Goal: Transaction & Acquisition: Purchase product/service

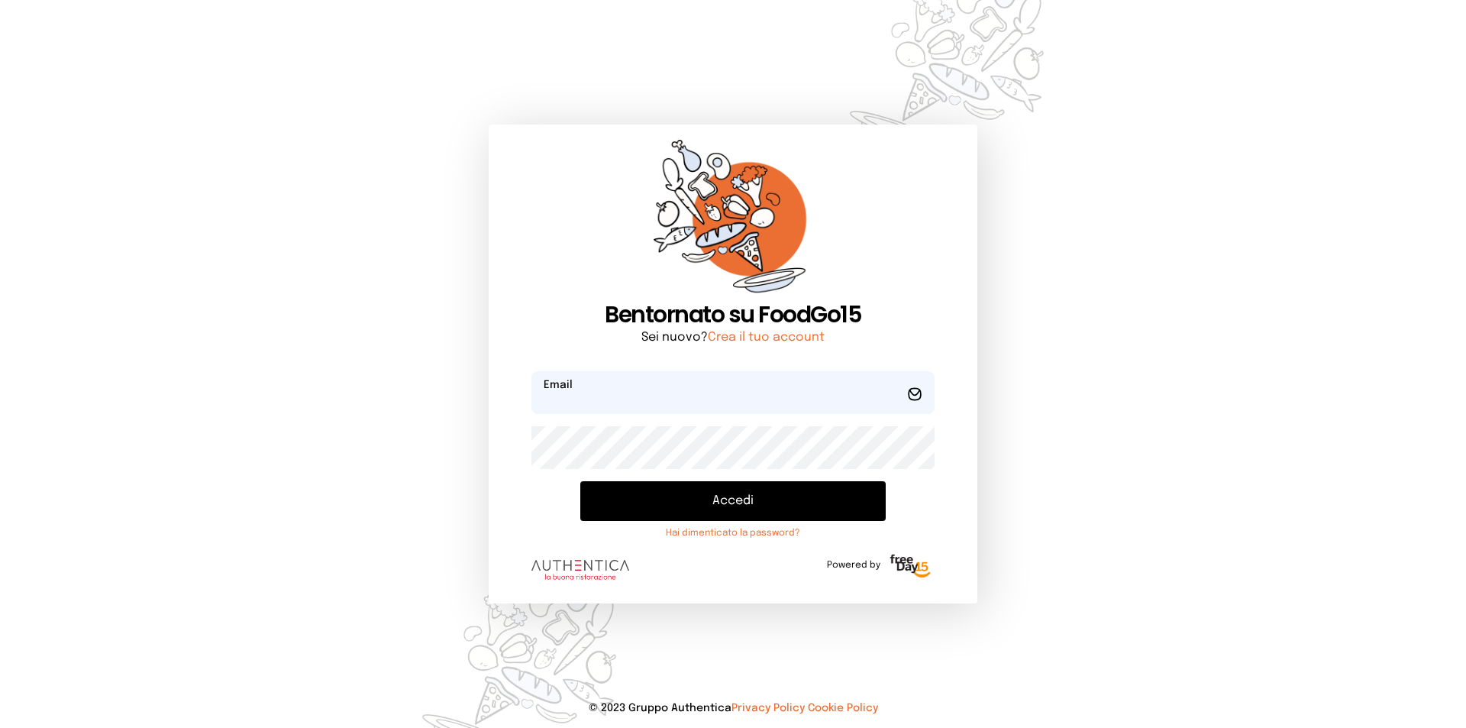
type input "**********"
click at [727, 510] on button "Accedi" at bounding box center [732, 501] width 305 height 40
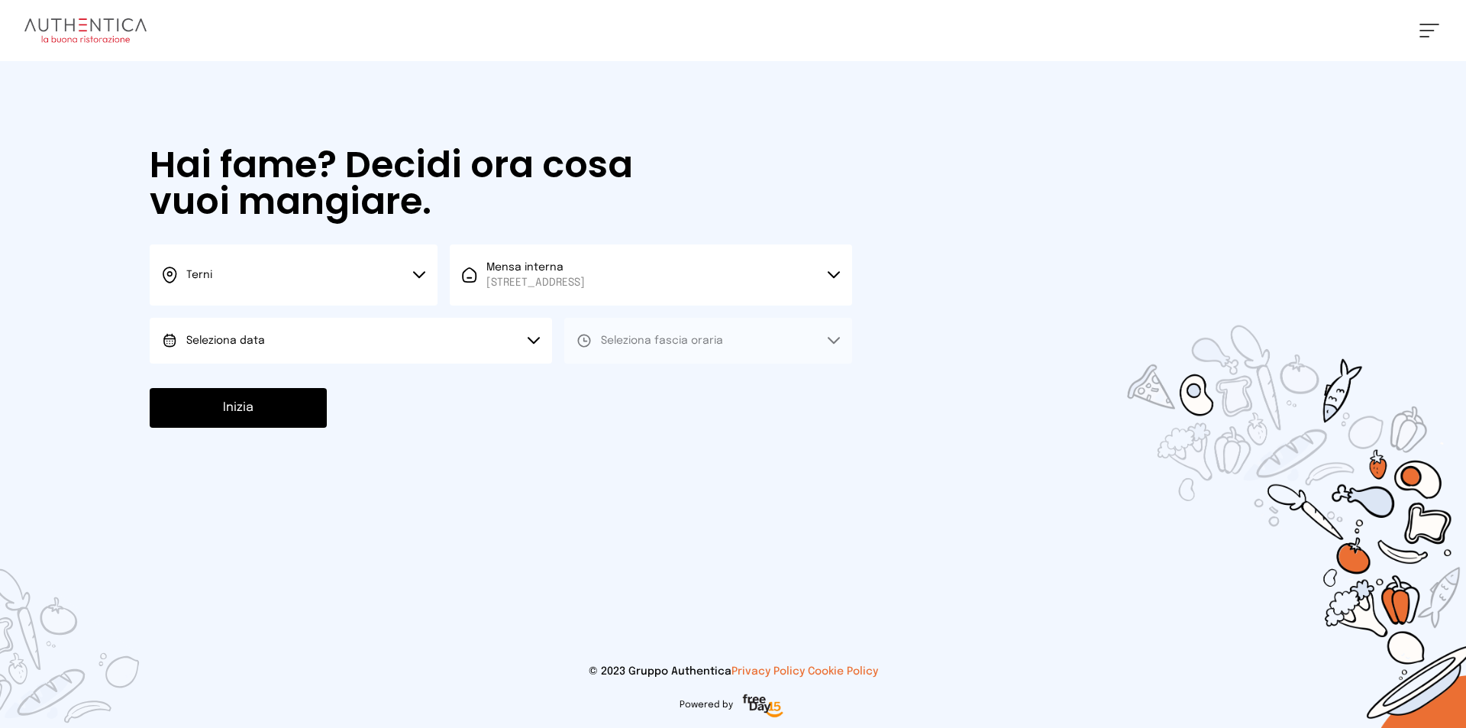
click at [422, 281] on button "Terni" at bounding box center [294, 274] width 288 height 61
click at [328, 323] on li "Terni" at bounding box center [294, 325] width 288 height 41
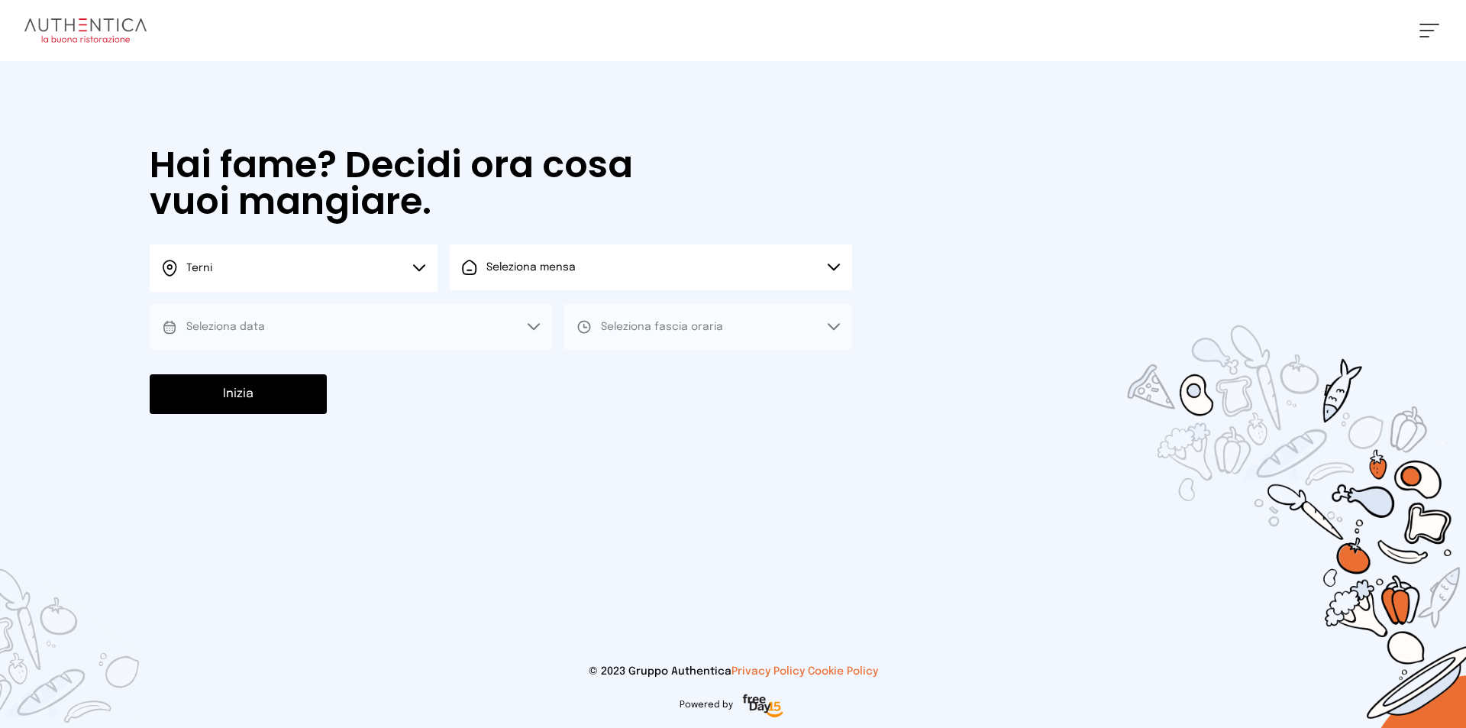
click at [556, 273] on span "Seleziona mensa" at bounding box center [530, 267] width 89 height 15
drag, startPoint x: 554, startPoint y: 309, endPoint x: 512, endPoint y: 315, distance: 42.4
click at [553, 310] on span "Mensa interna" at bounding box center [535, 309] width 98 height 15
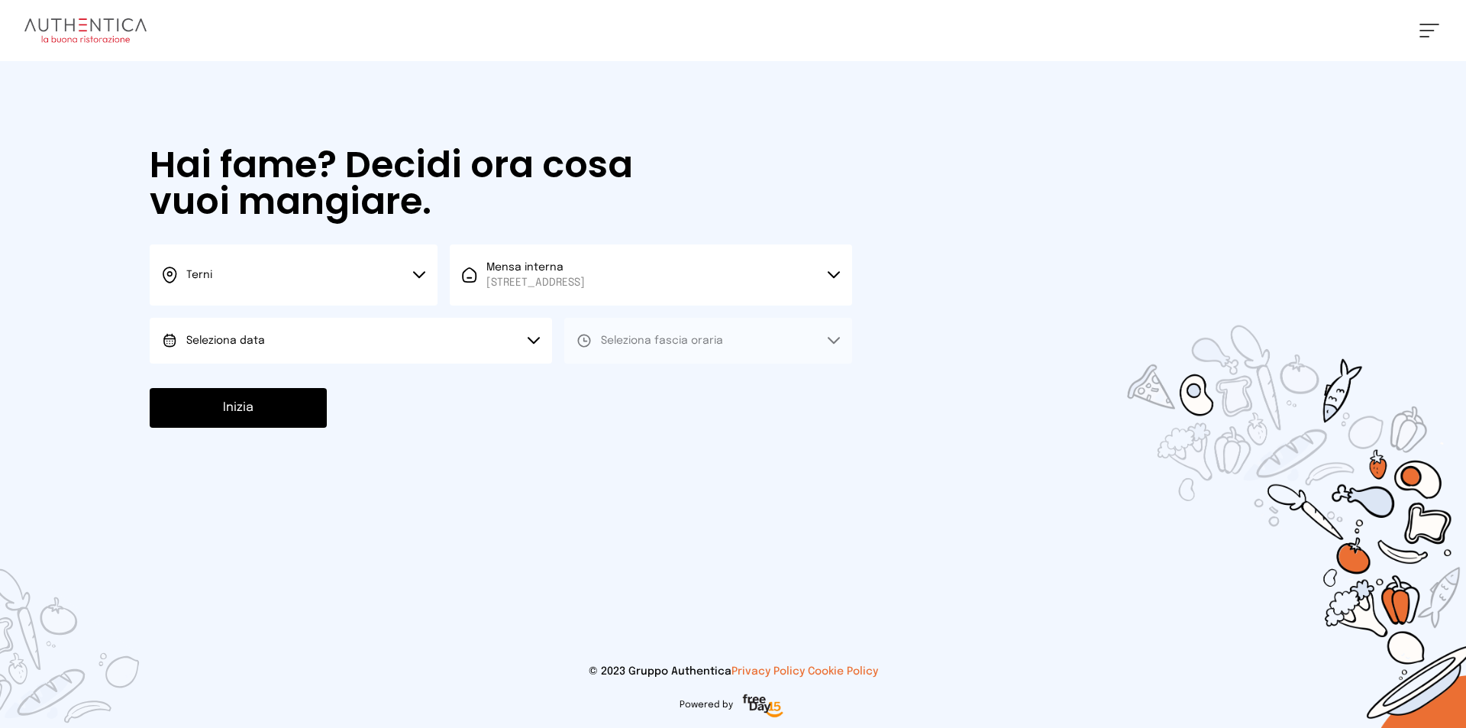
click at [288, 336] on button "Seleziona data" at bounding box center [351, 341] width 402 height 46
click at [261, 386] on span "[DATE], [DATE]" at bounding box center [223, 383] width 75 height 15
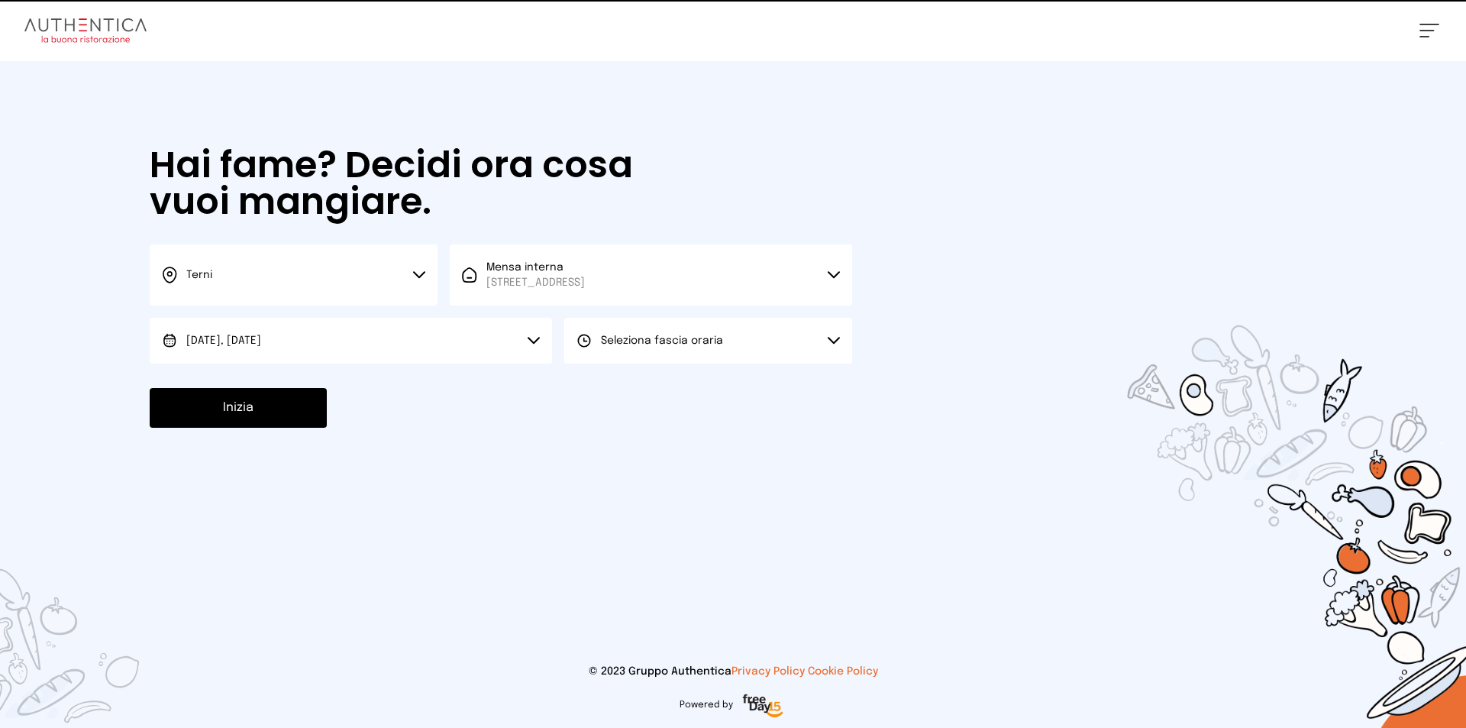
click at [637, 330] on button "Seleziona fascia oraria" at bounding box center [708, 341] width 288 height 46
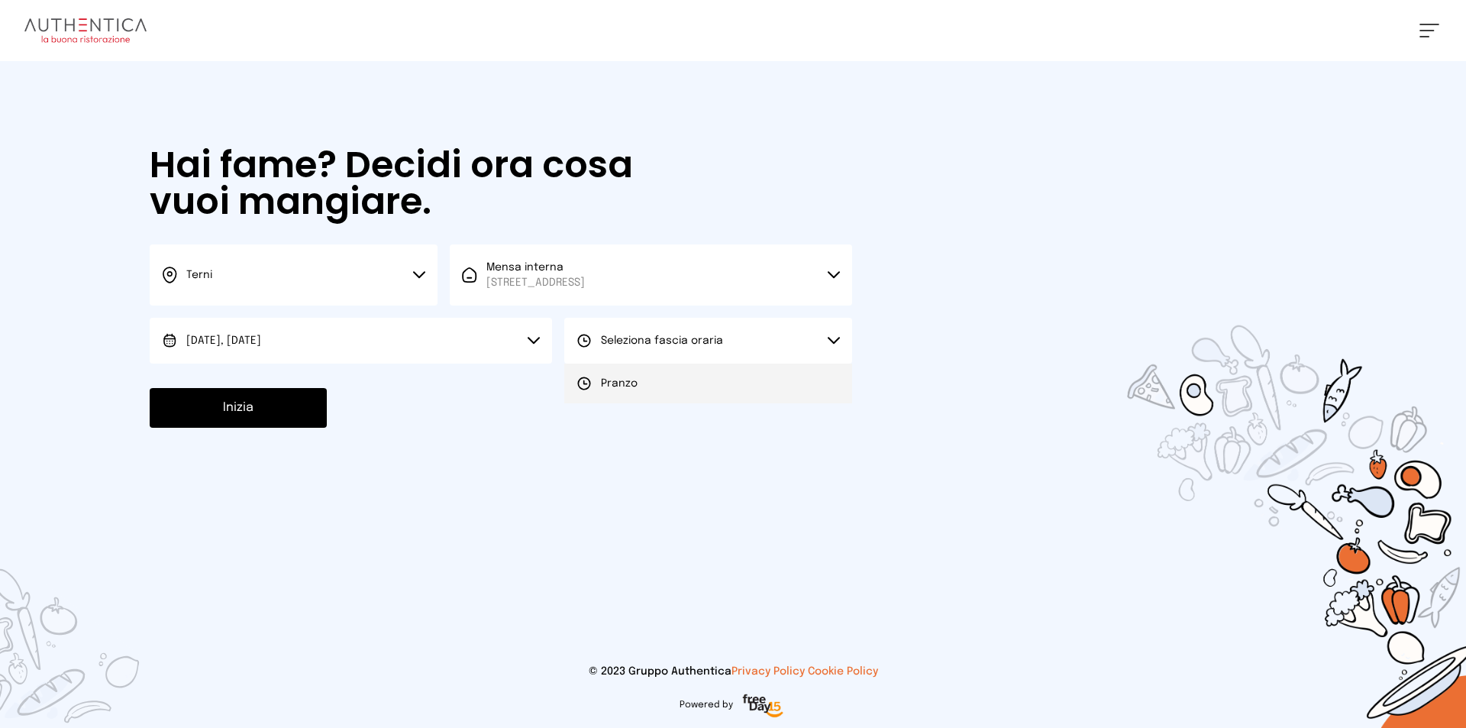
click at [634, 381] on span "Pranzo" at bounding box center [619, 383] width 37 height 15
click at [247, 407] on button "Inizia" at bounding box center [238, 408] width 177 height 40
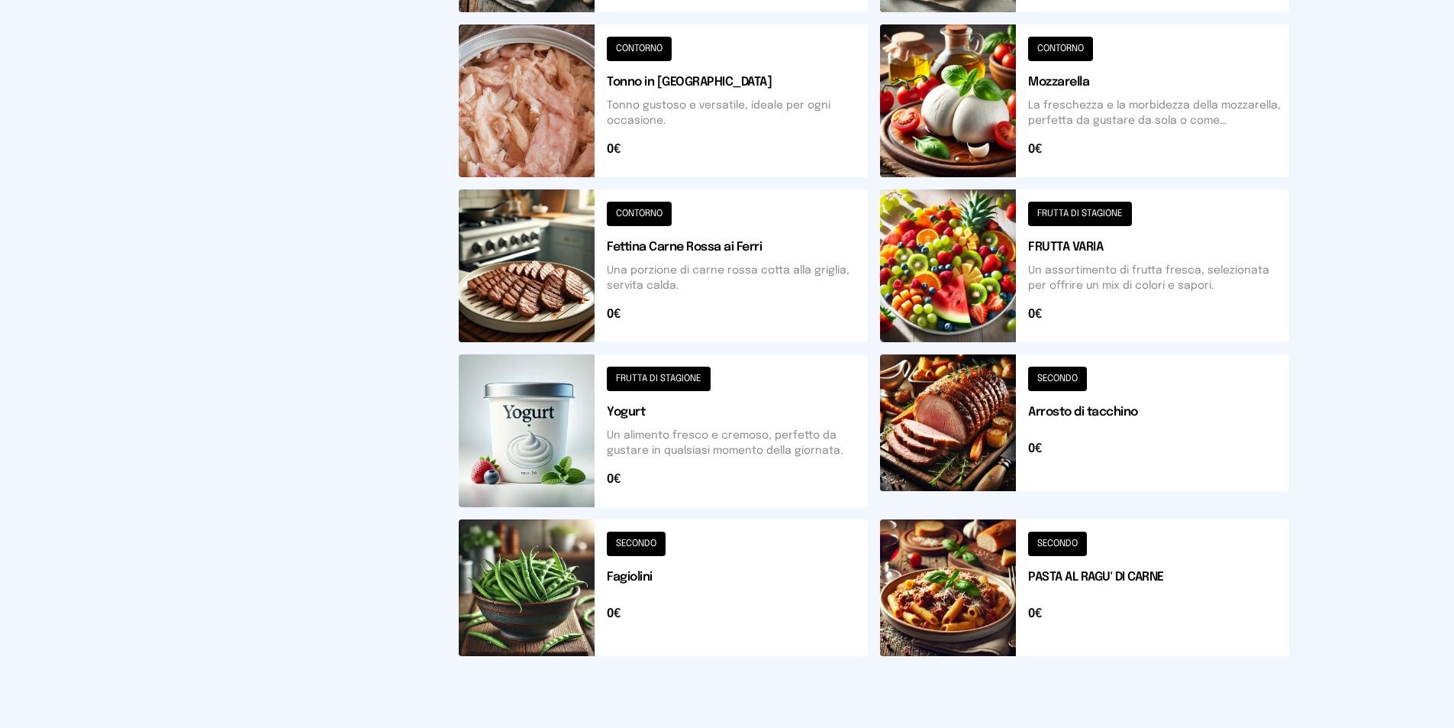
scroll to position [521, 0]
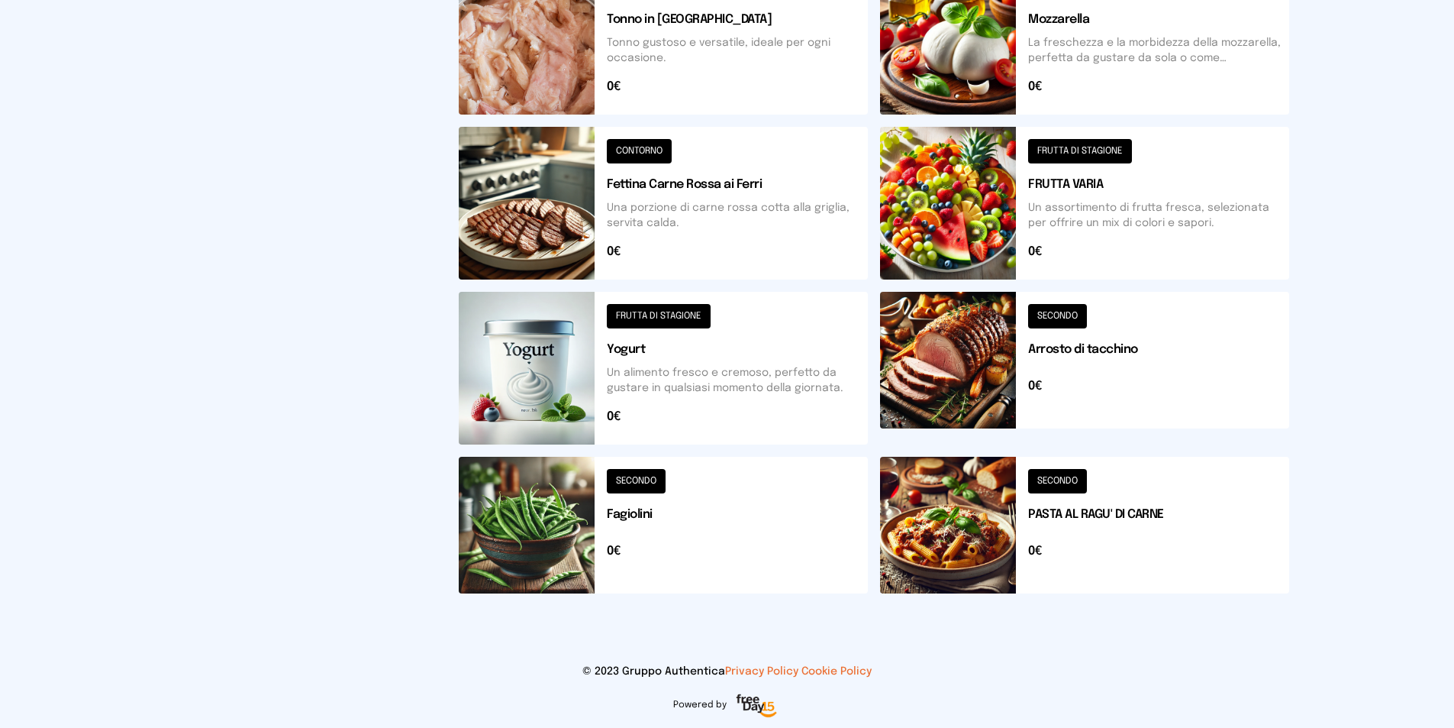
click at [577, 540] on button at bounding box center [663, 525] width 409 height 137
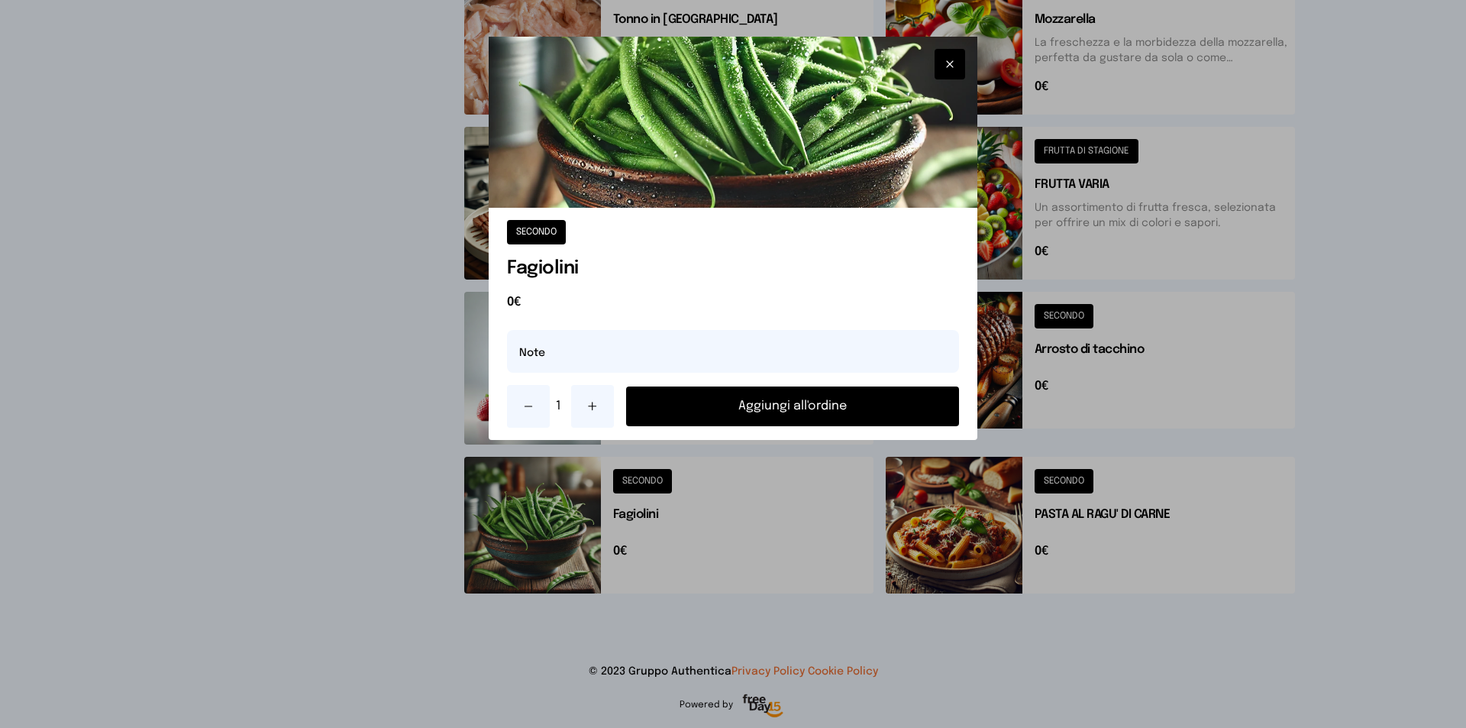
click at [725, 399] on button "Aggiungi all'ordine" at bounding box center [792, 406] width 333 height 40
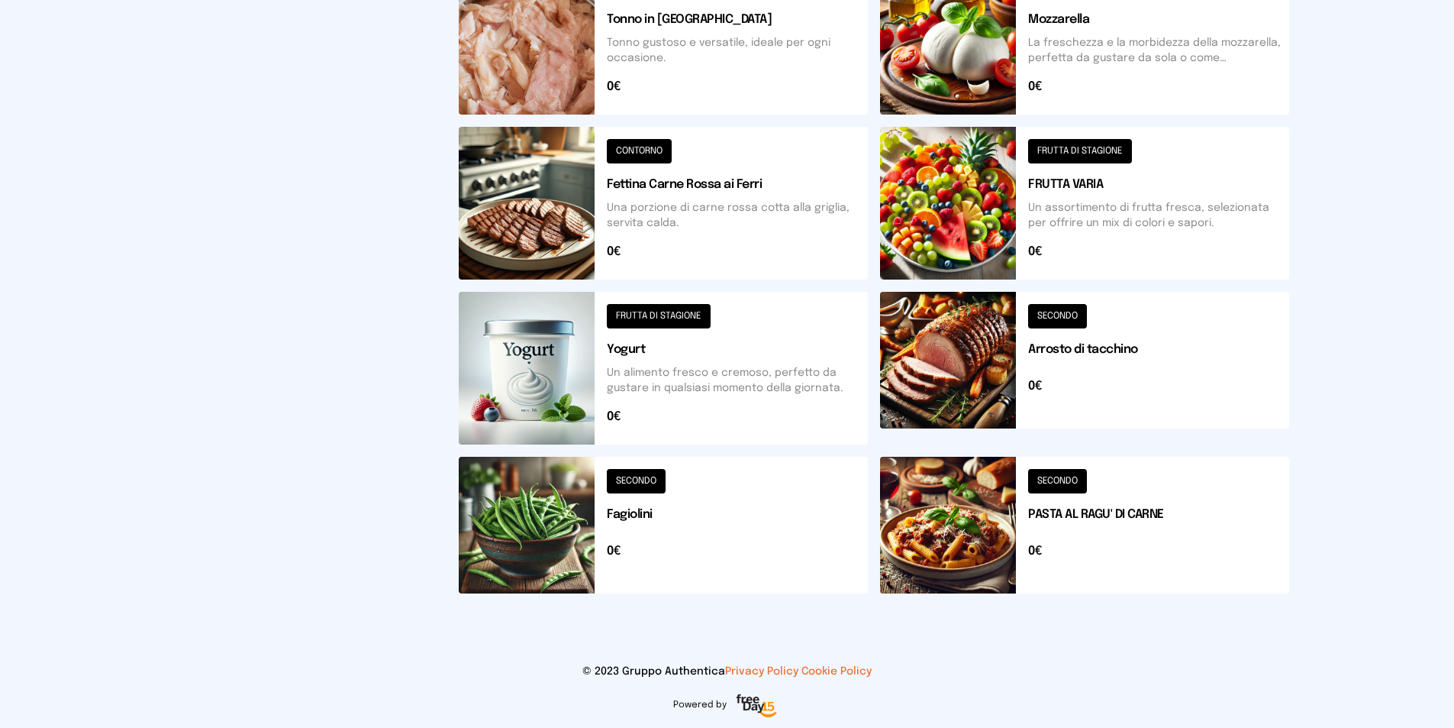
scroll to position [368, 0]
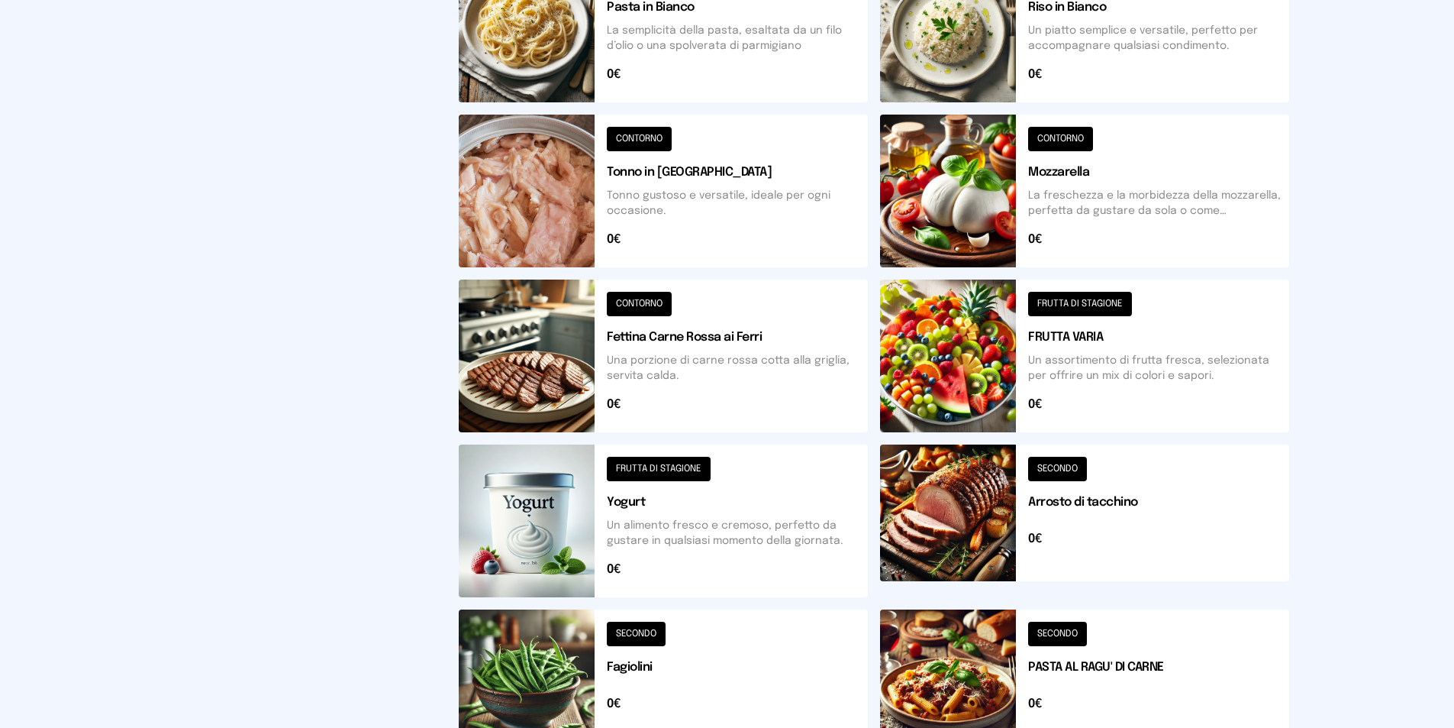
click at [969, 353] on button at bounding box center [1084, 355] width 409 height 153
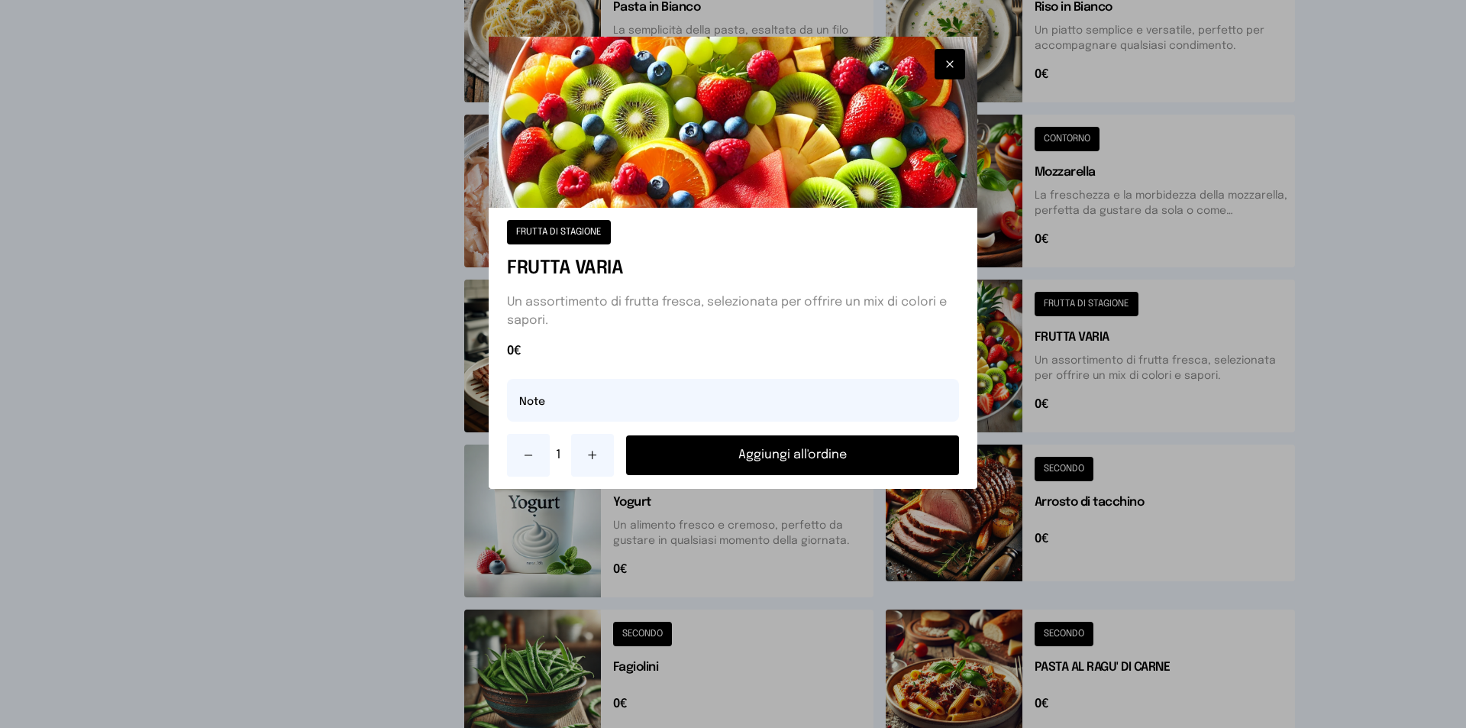
click at [885, 453] on button "Aggiungi all'ordine" at bounding box center [792, 455] width 333 height 40
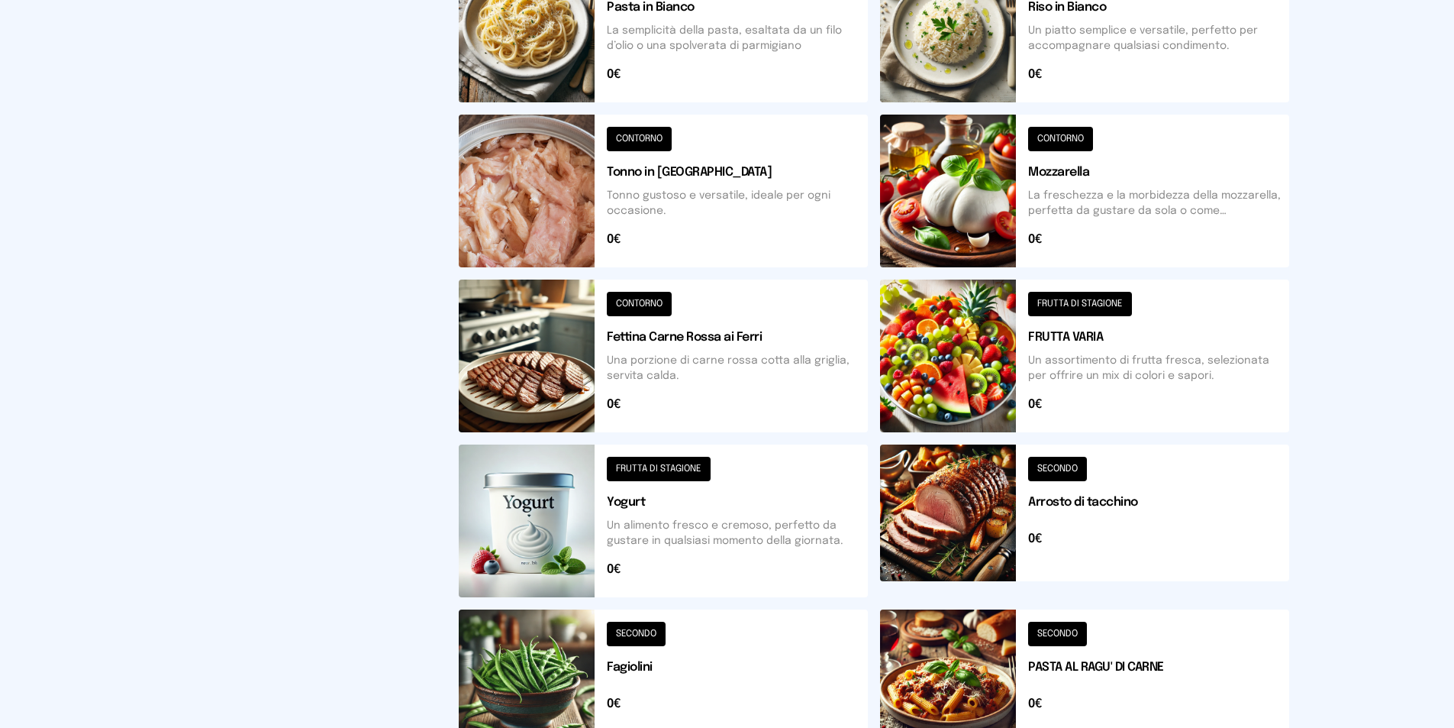
click at [962, 239] on button at bounding box center [1084, 191] width 409 height 153
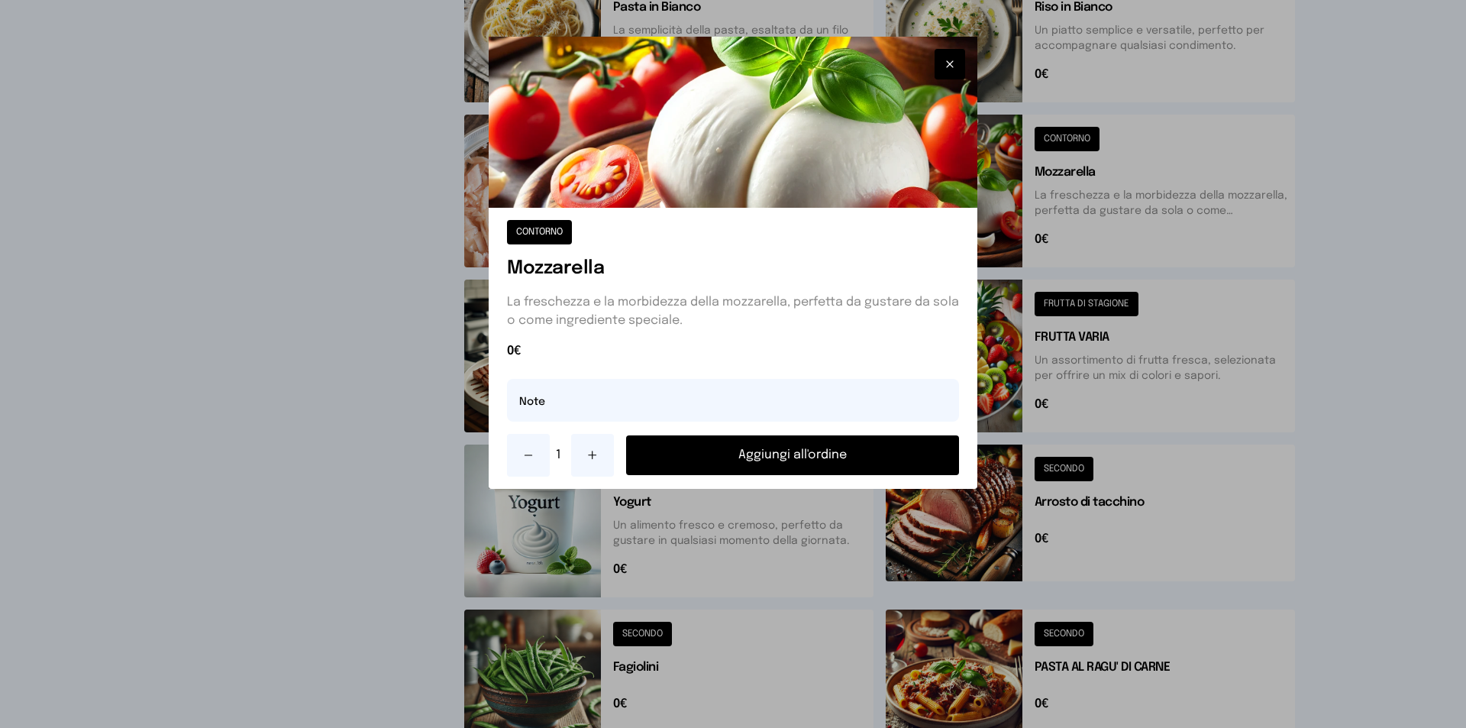
click at [872, 449] on button "Aggiungi all'ordine" at bounding box center [792, 455] width 333 height 40
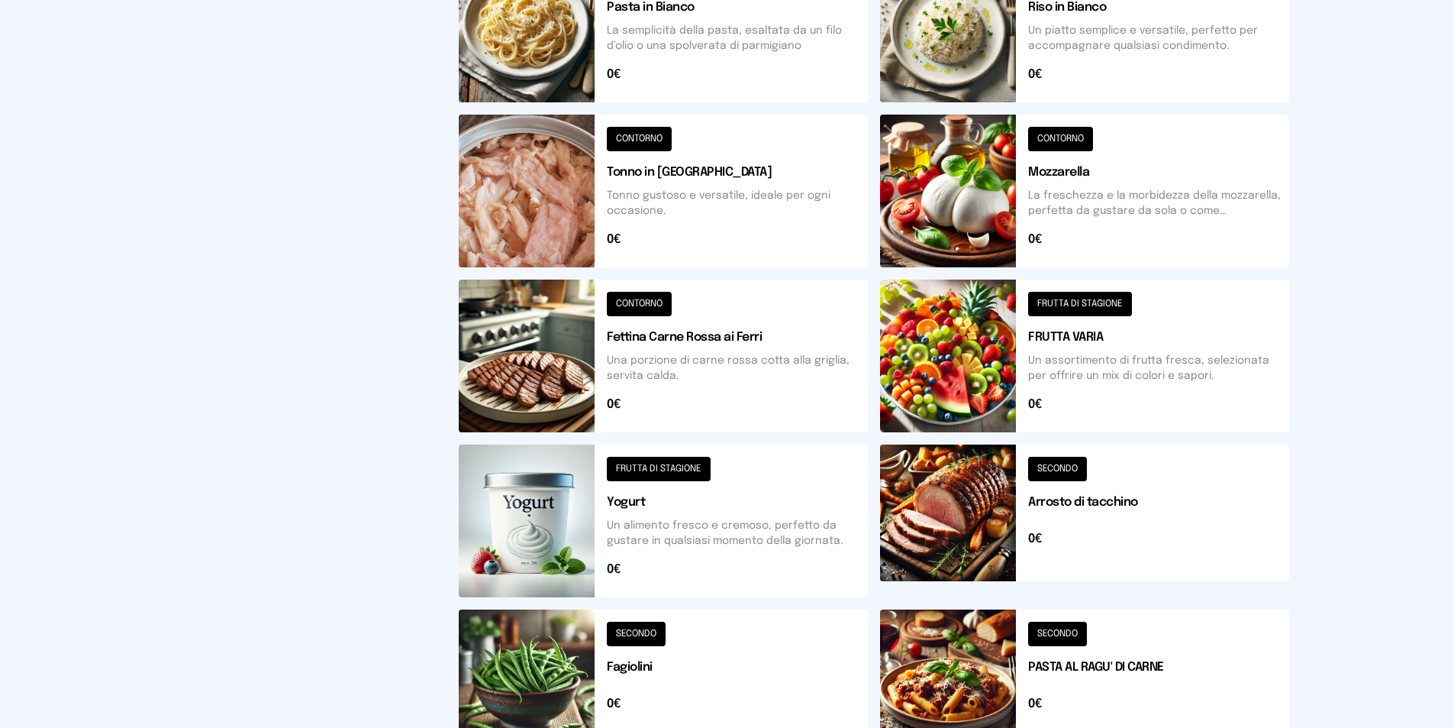
click at [501, 379] on button at bounding box center [663, 355] width 409 height 153
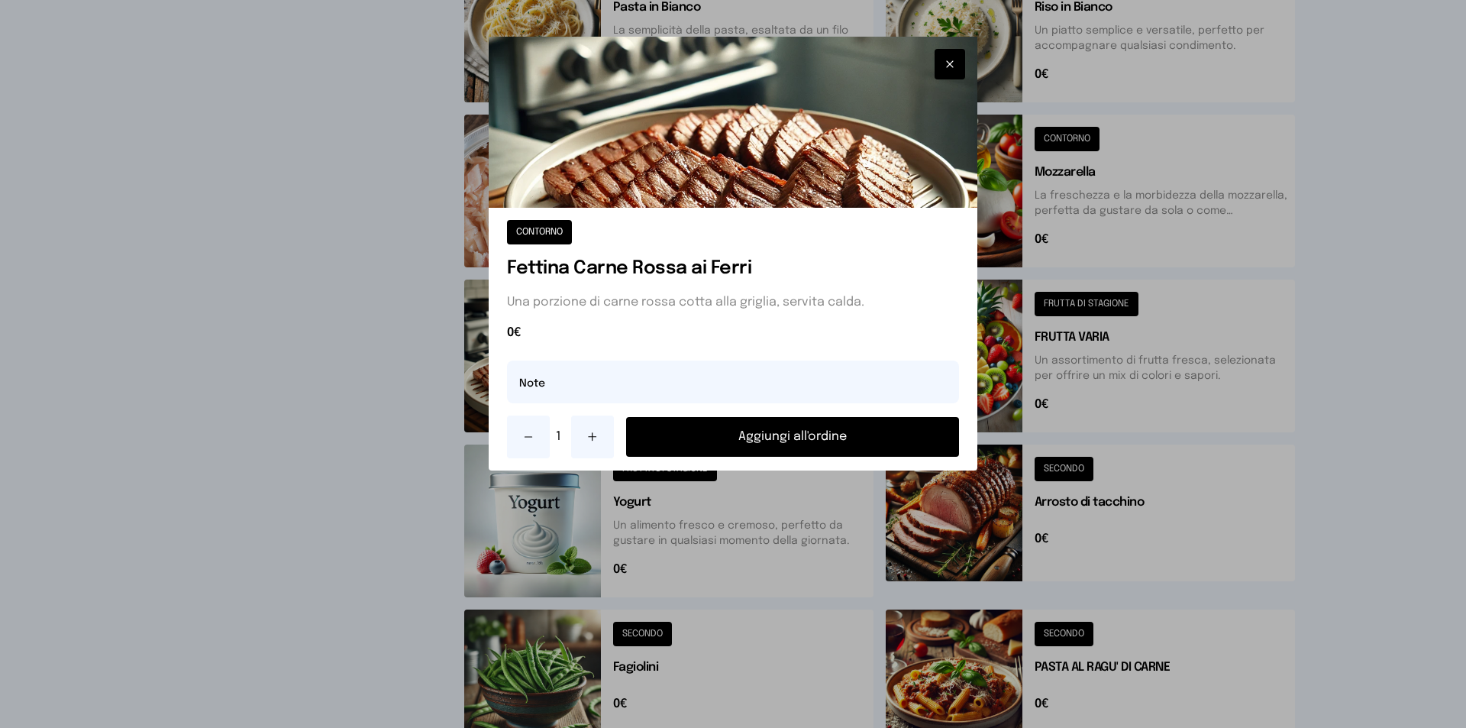
drag, startPoint x: 772, startPoint y: 451, endPoint x: 812, endPoint y: 463, distance: 41.3
click at [773, 452] on button "Aggiungi all'ordine" at bounding box center [792, 437] width 333 height 40
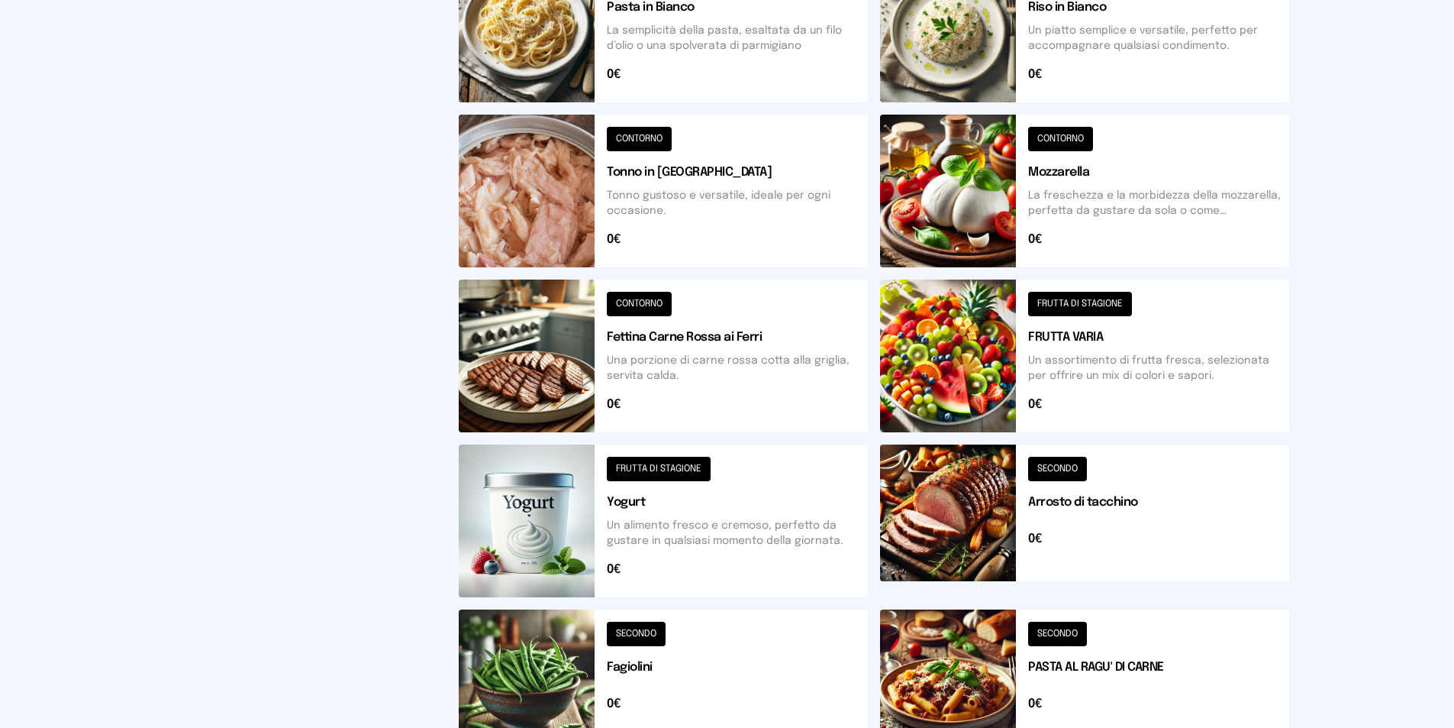
click at [941, 53] on button at bounding box center [1084, 26] width 409 height 153
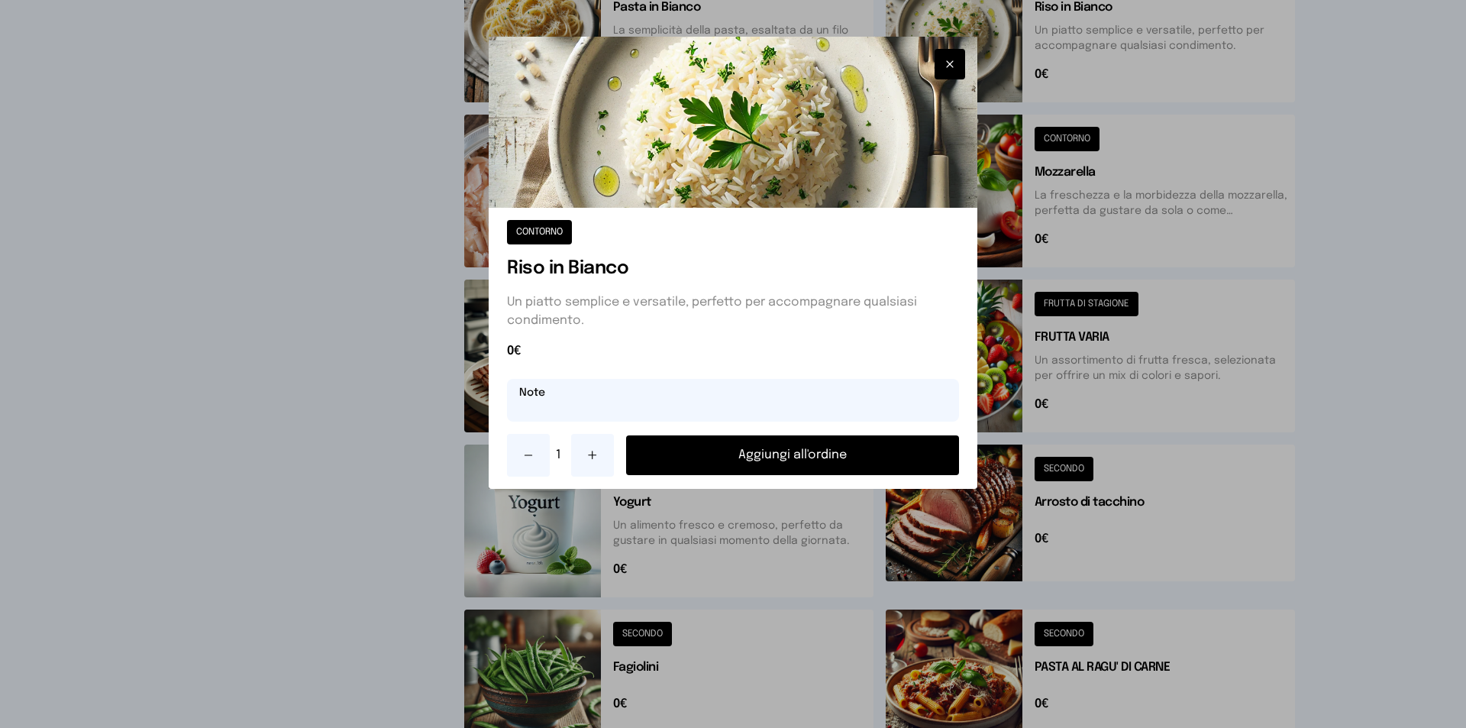
click at [586, 415] on input "text" at bounding box center [733, 400] width 452 height 43
type input "***"
click at [824, 456] on button "Aggiungi all'ordine" at bounding box center [792, 455] width 333 height 40
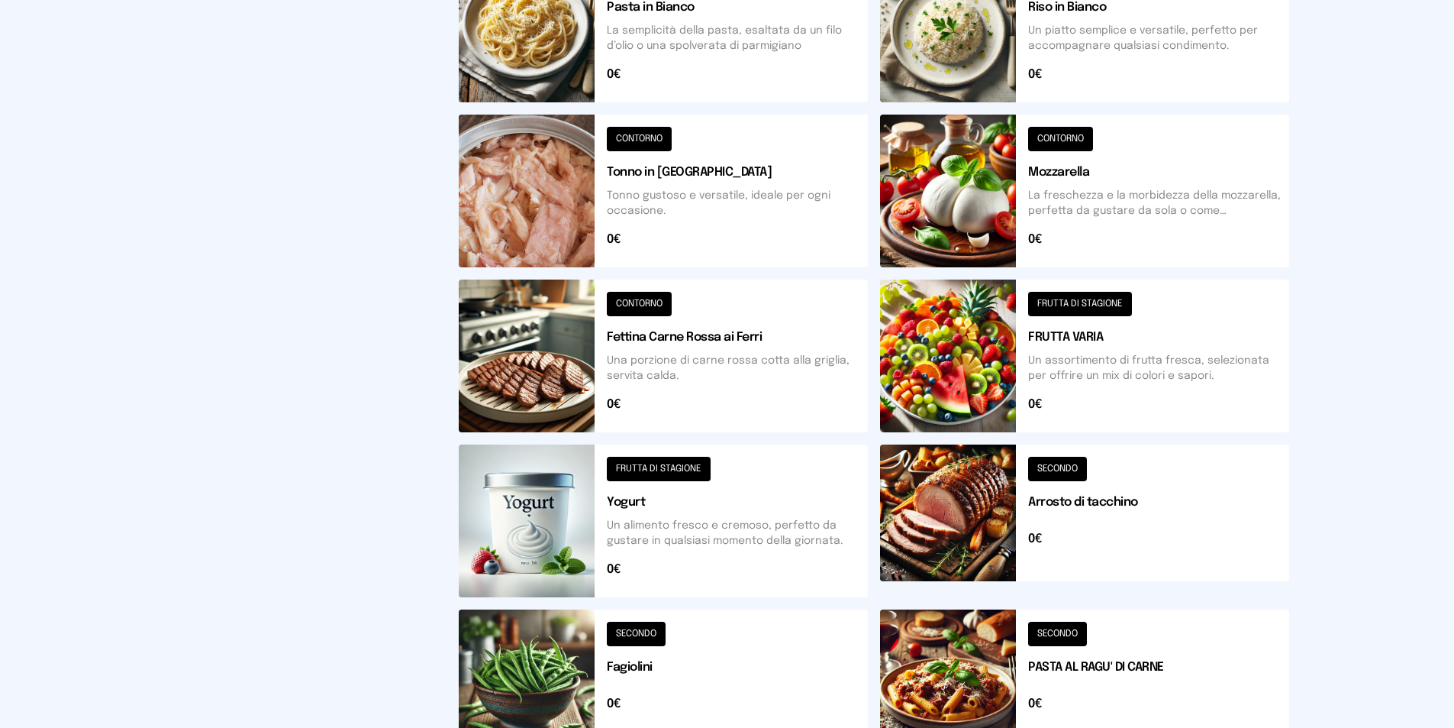
scroll to position [215, 0]
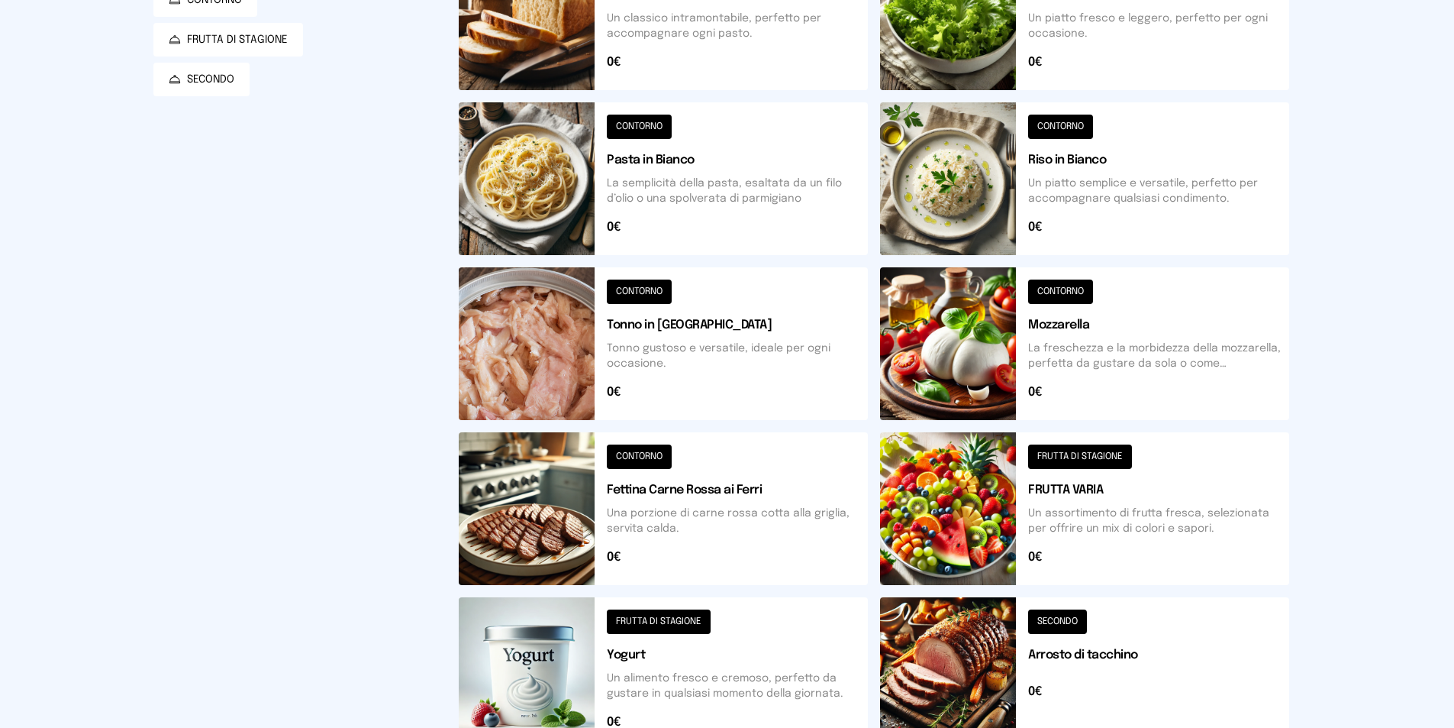
click at [937, 62] on button at bounding box center [1084, 13] width 409 height 153
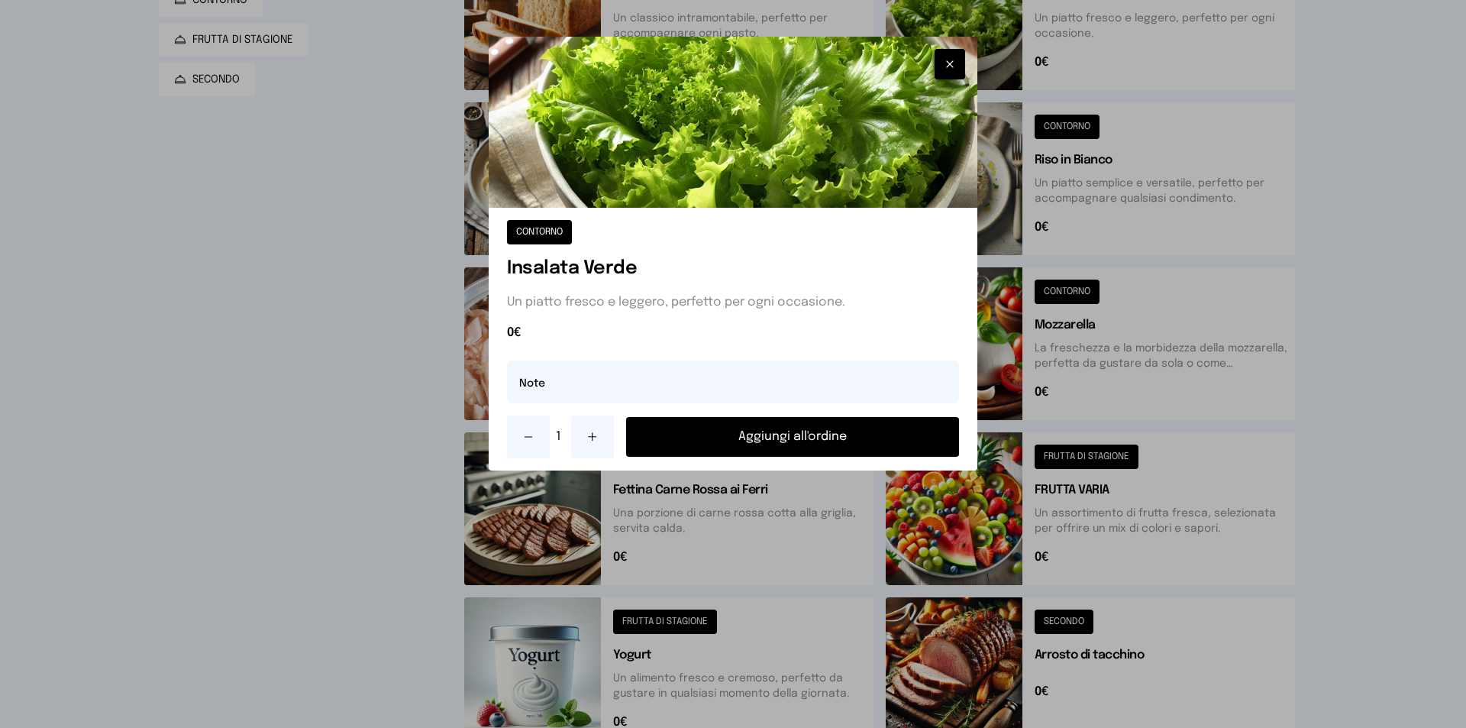
click at [860, 433] on button "Aggiungi all'ordine" at bounding box center [792, 437] width 333 height 40
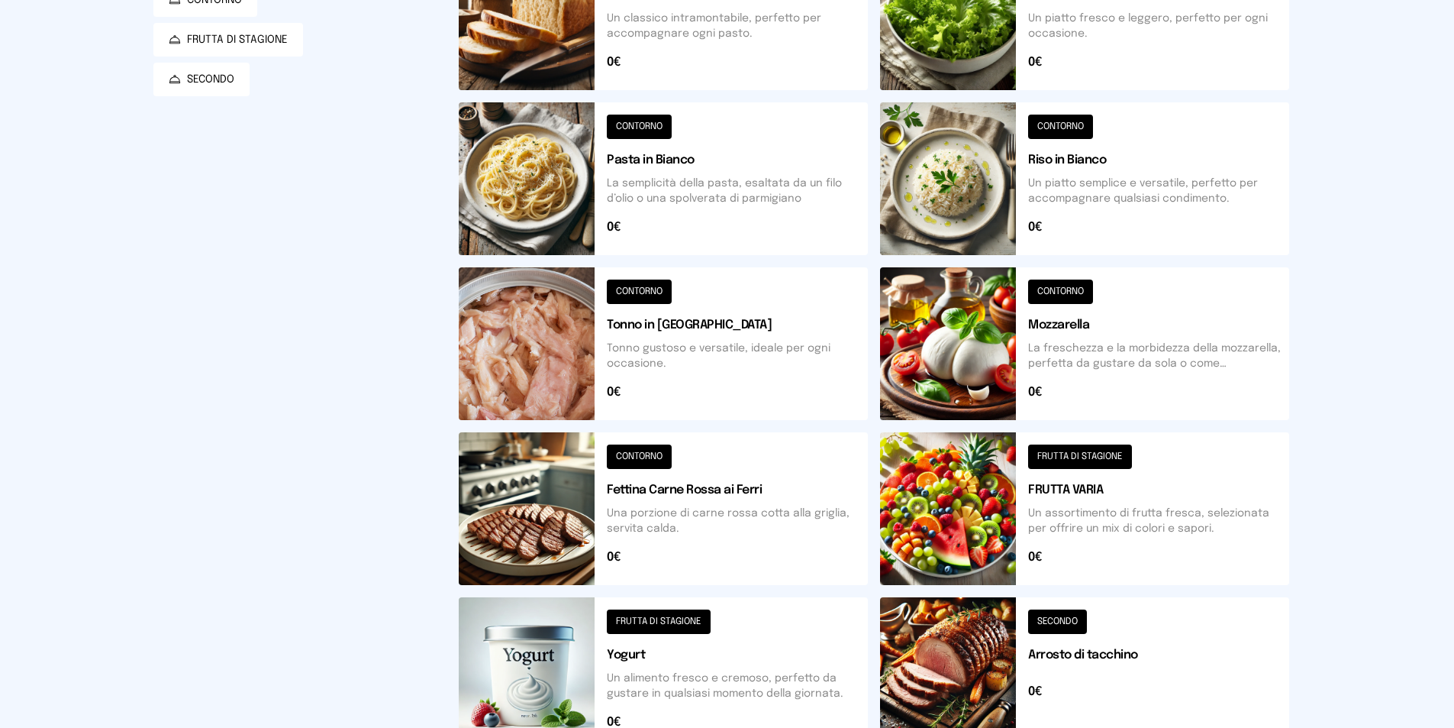
click at [540, 60] on button at bounding box center [663, 13] width 409 height 153
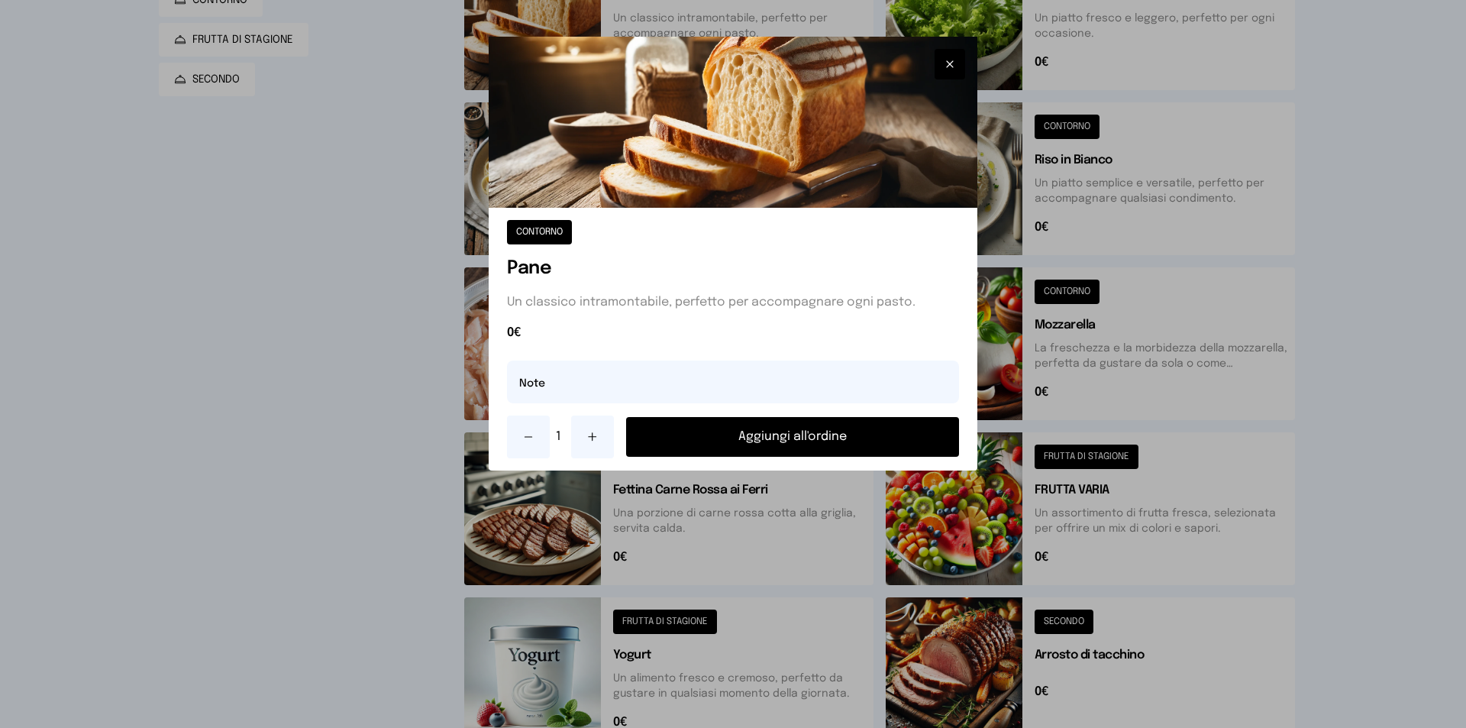
click at [774, 431] on button "Aggiungi all'ordine" at bounding box center [792, 437] width 333 height 40
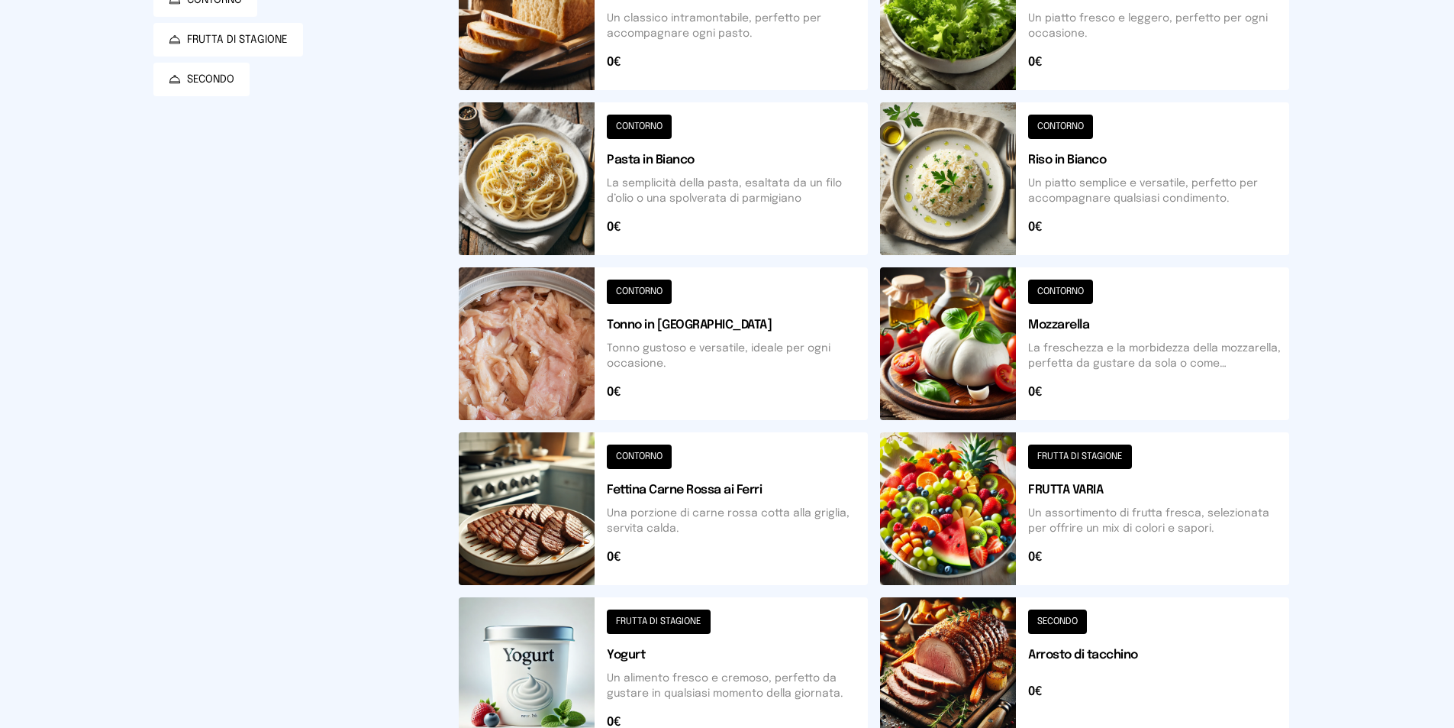
scroll to position [0, 0]
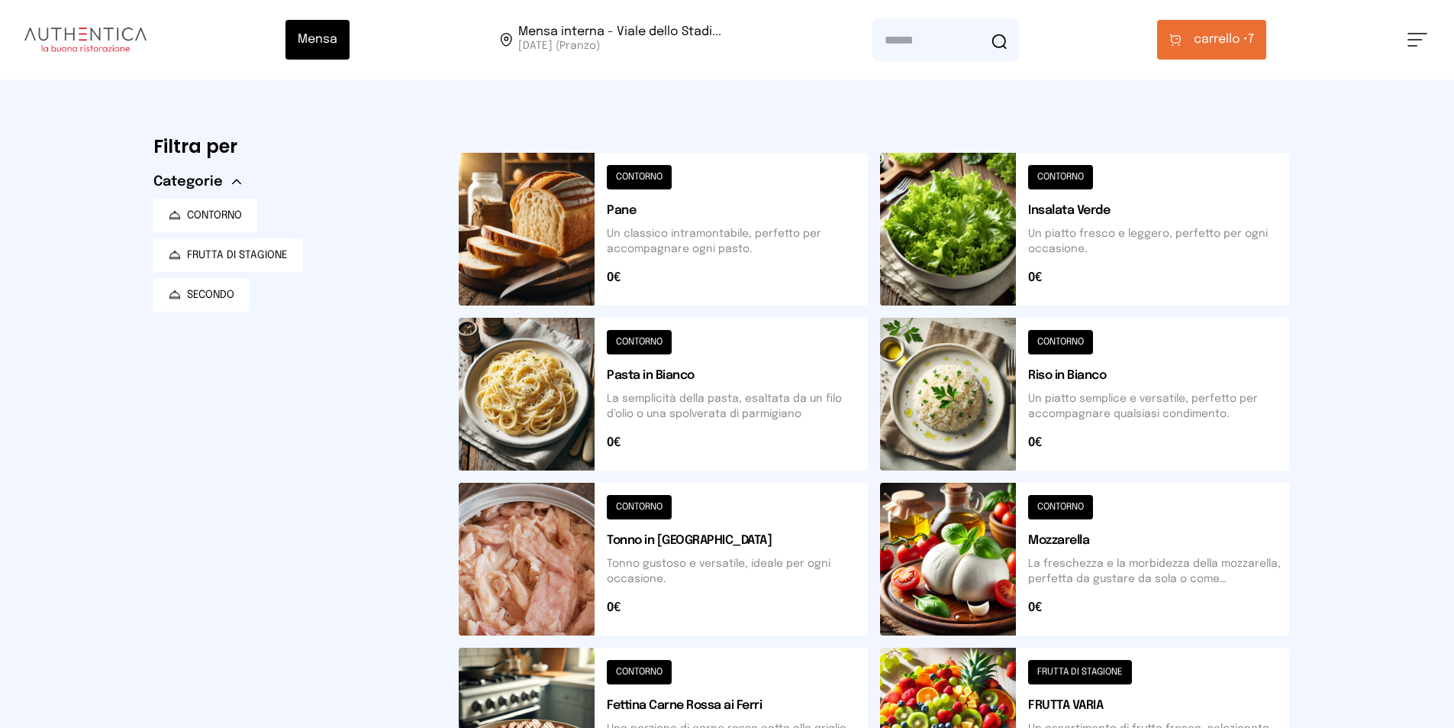
click at [1228, 52] on button "carrello • 7" at bounding box center [1211, 40] width 109 height 40
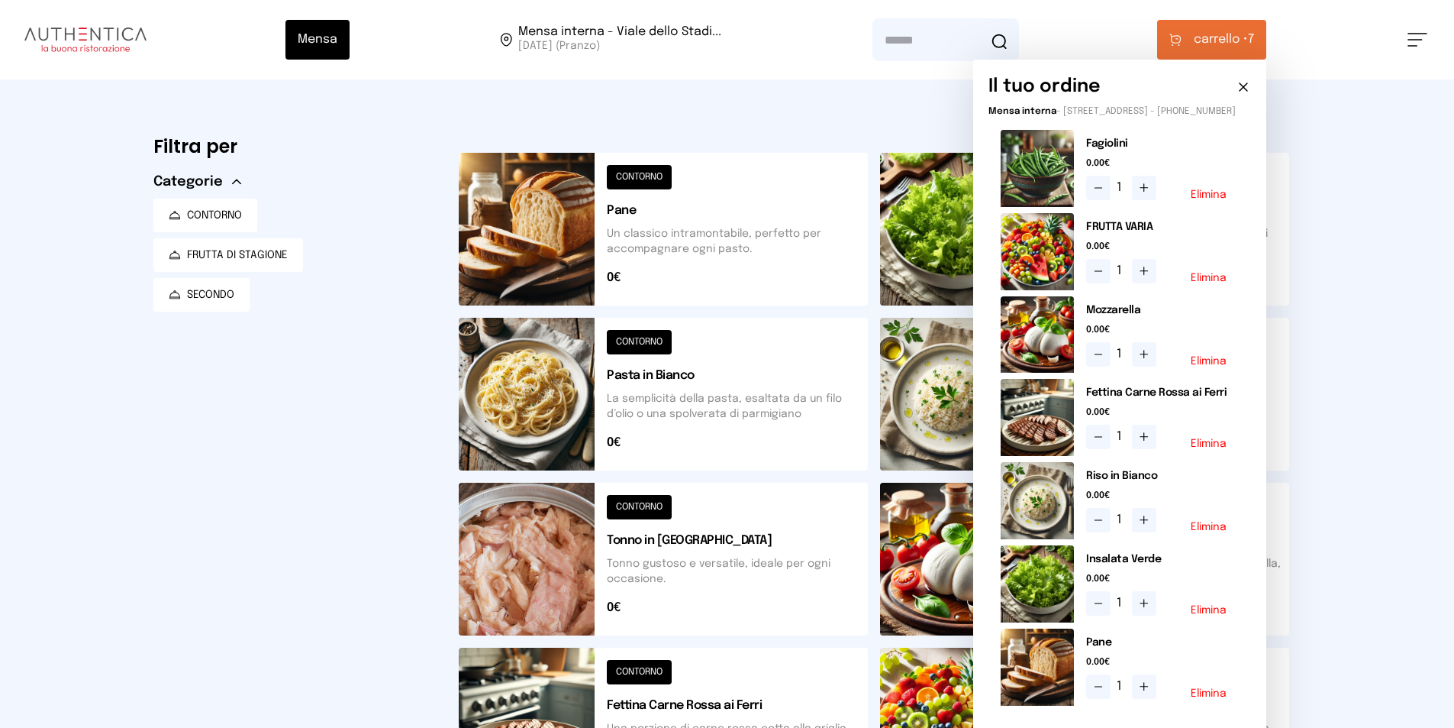
click at [1206, 366] on button "Elimina" at bounding box center [1209, 361] width 36 height 11
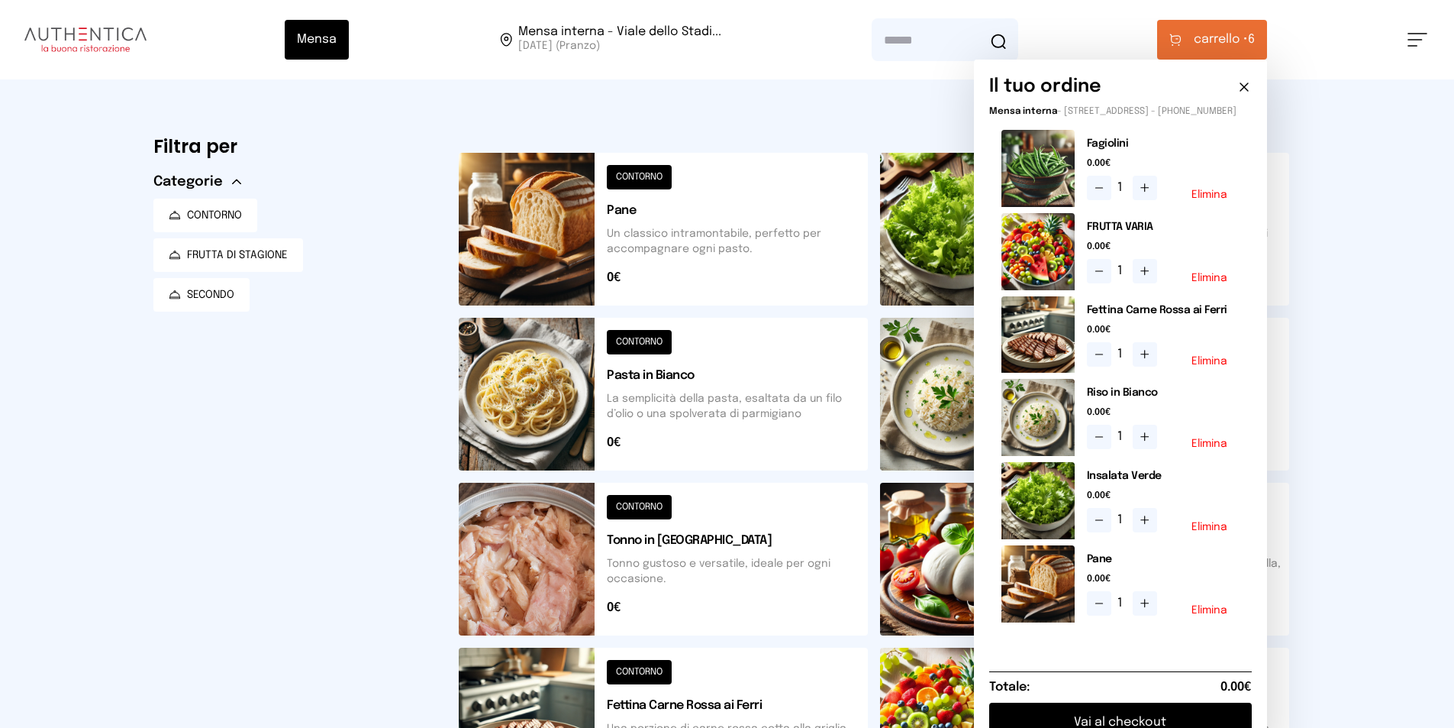
click at [906, 540] on button at bounding box center [1084, 558] width 409 height 153
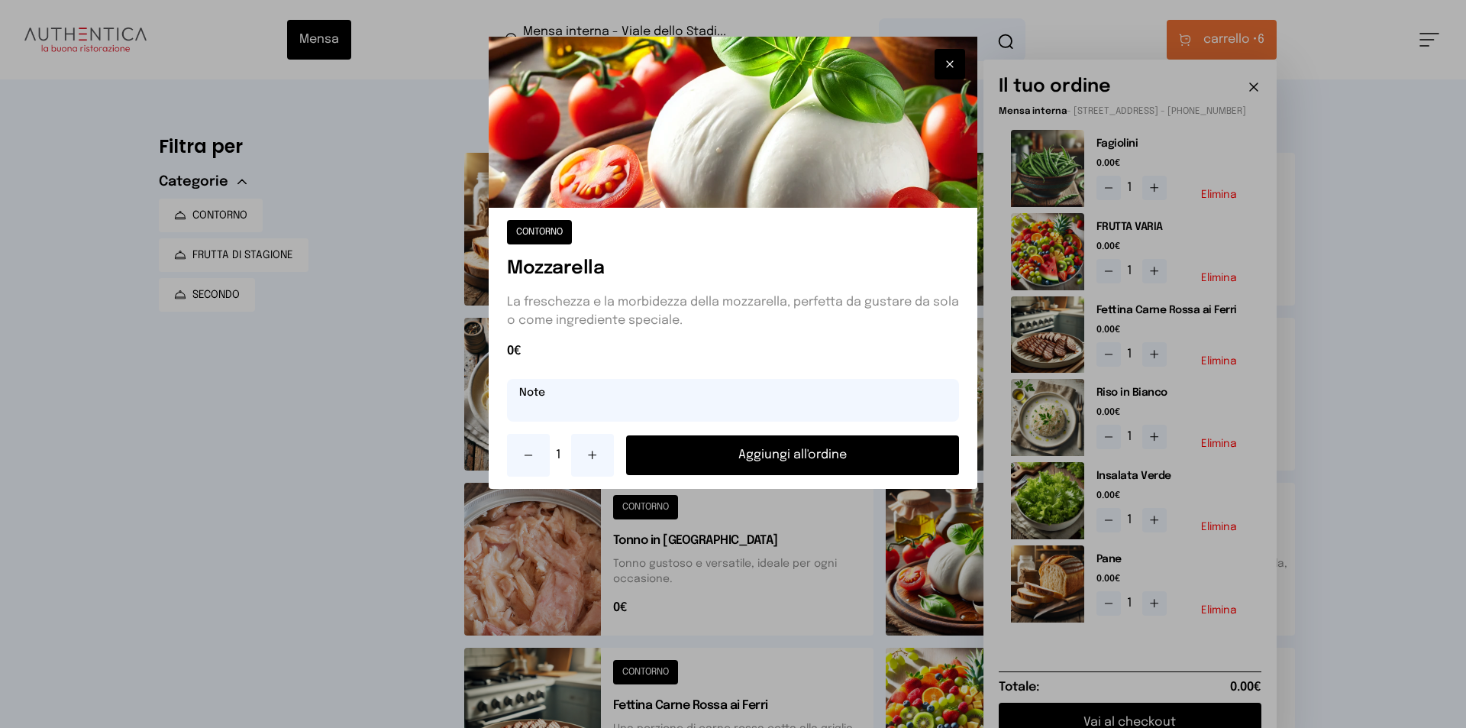
click at [677, 405] on input "text" at bounding box center [733, 400] width 452 height 43
type input "*"
type input "*********"
click at [805, 454] on button "Aggiungi all'ordine" at bounding box center [792, 455] width 333 height 40
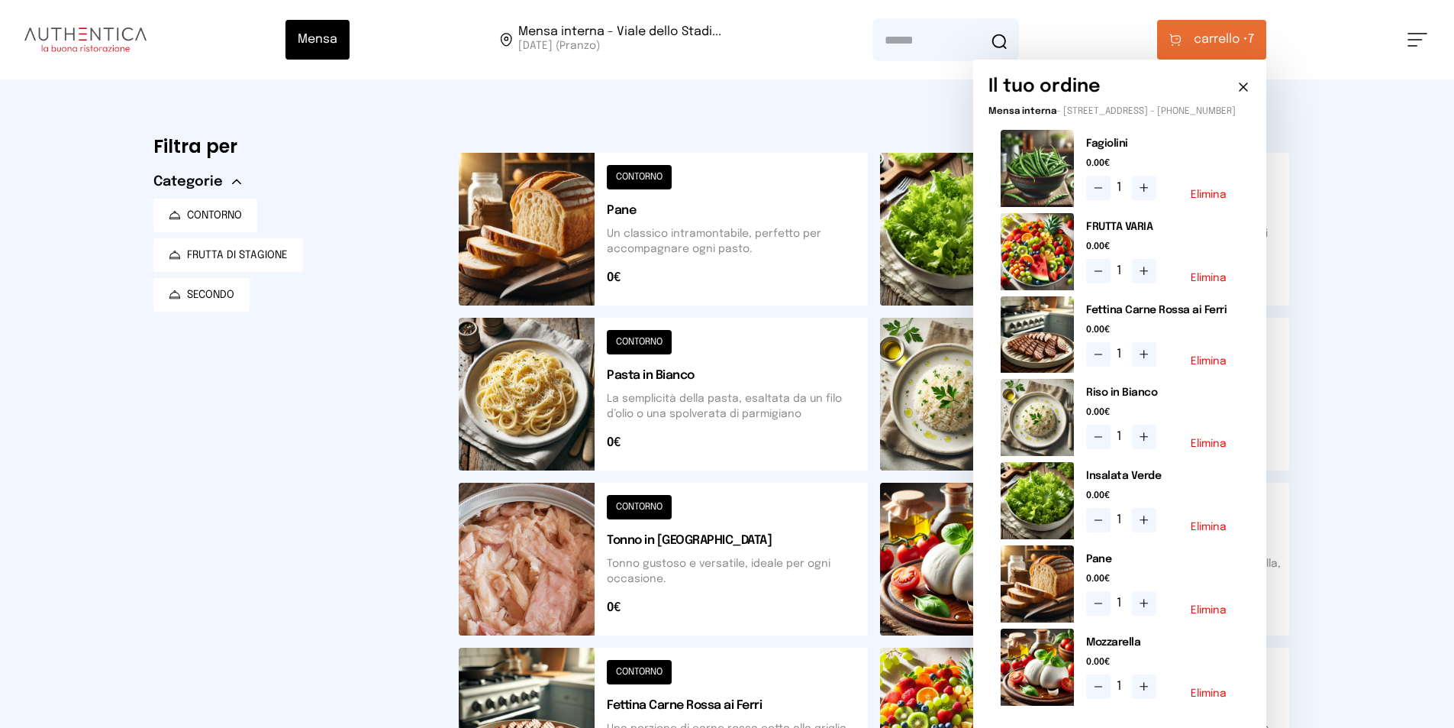
scroll to position [153, 0]
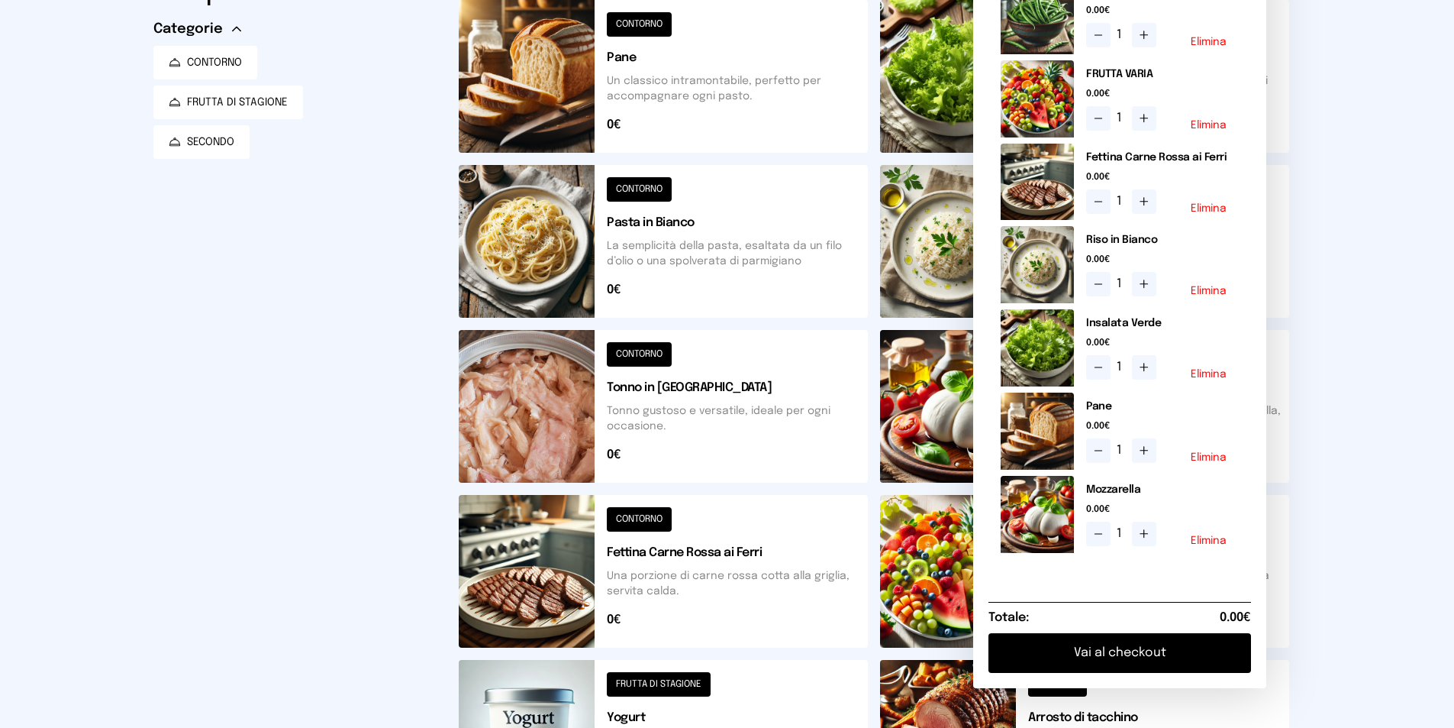
click at [1117, 657] on button "Vai al checkout" at bounding box center [1120, 653] width 263 height 40
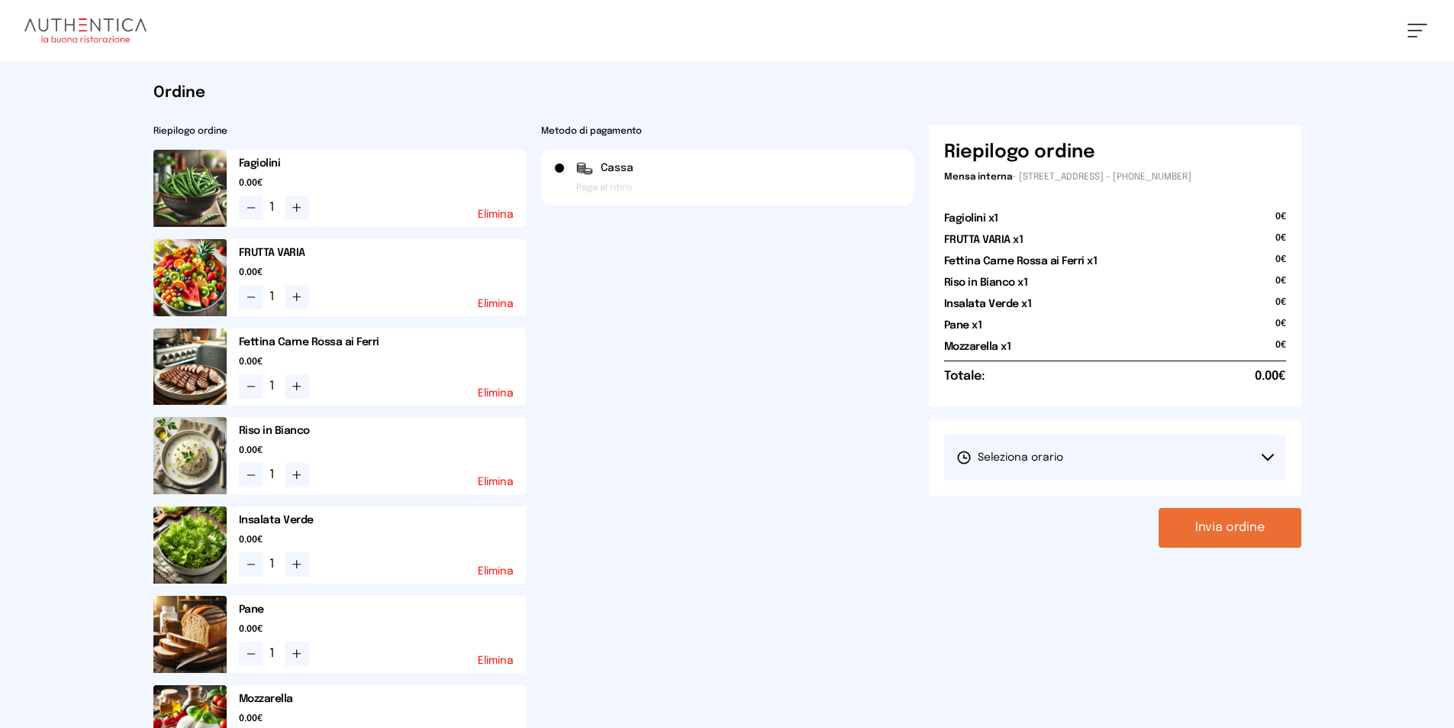
click at [1260, 463] on button "Seleziona orario" at bounding box center [1115, 457] width 342 height 46
click at [1054, 507] on span "1° Turno (13:00 - 15:00)" at bounding box center [1014, 499] width 115 height 15
click at [1202, 526] on button "Invia ordine" at bounding box center [1230, 528] width 143 height 40
